Goal: Task Accomplishment & Management: Use online tool/utility

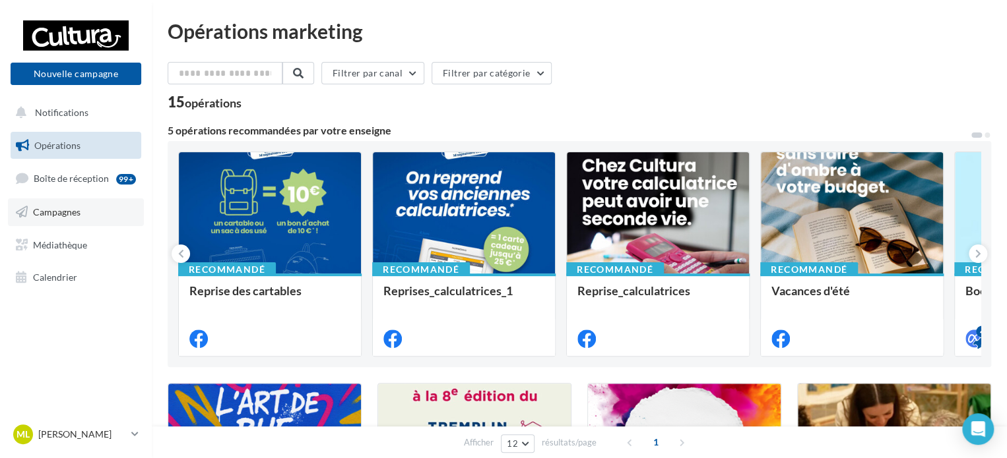
click at [36, 212] on span "Campagnes" at bounding box center [56, 211] width 47 height 11
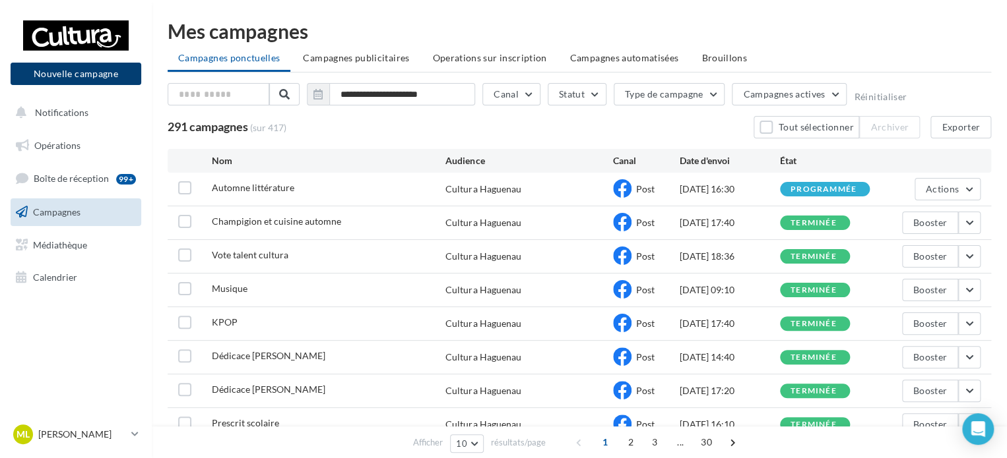
click at [67, 74] on button "Nouvelle campagne" at bounding box center [76, 74] width 131 height 22
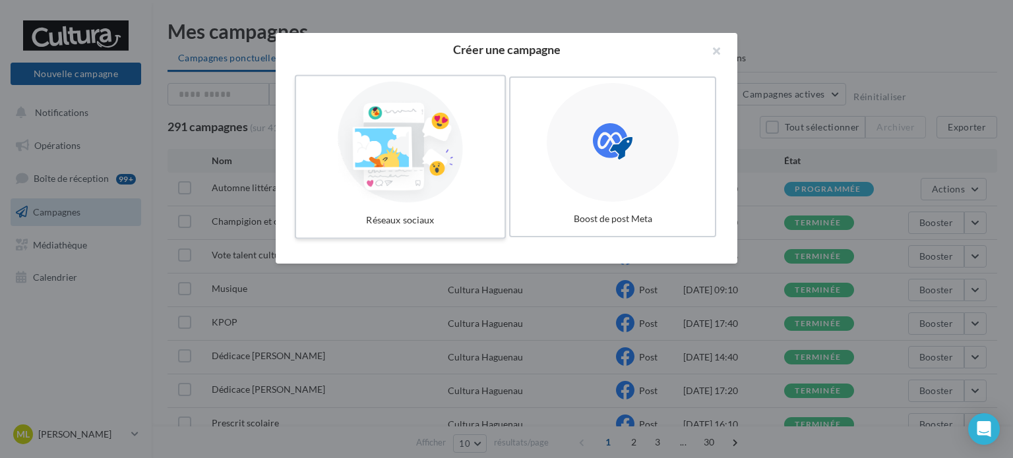
click at [420, 168] on div at bounding box center [400, 142] width 198 height 121
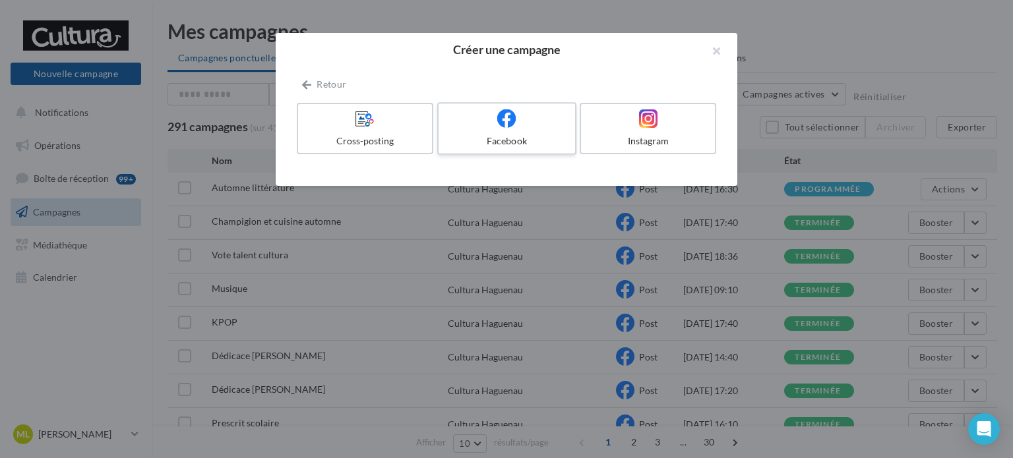
click at [501, 114] on icon at bounding box center [506, 118] width 19 height 19
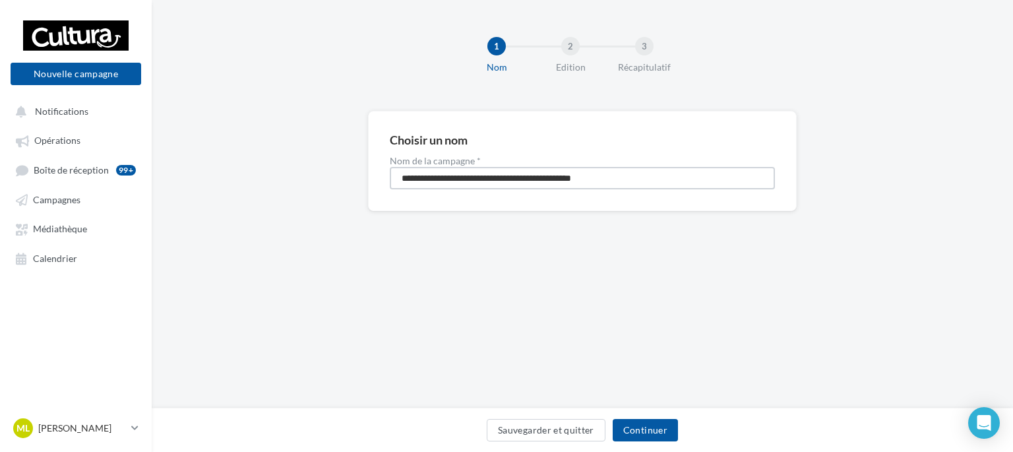
drag, startPoint x: 641, startPoint y: 173, endPoint x: 268, endPoint y: 153, distance: 373.9
click at [268, 153] on div "**********" at bounding box center [583, 182] width 862 height 142
type input "*******"
click at [657, 429] on button "Continuer" at bounding box center [645, 430] width 65 height 22
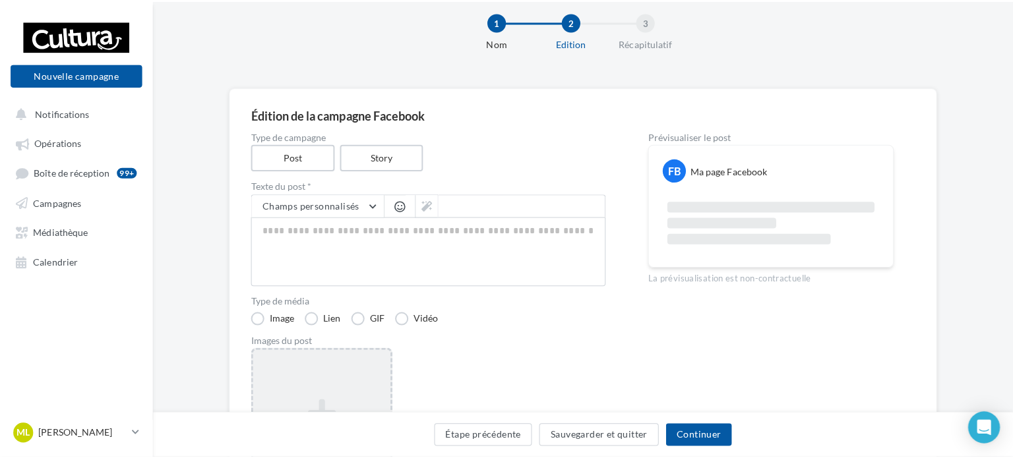
scroll to position [66, 0]
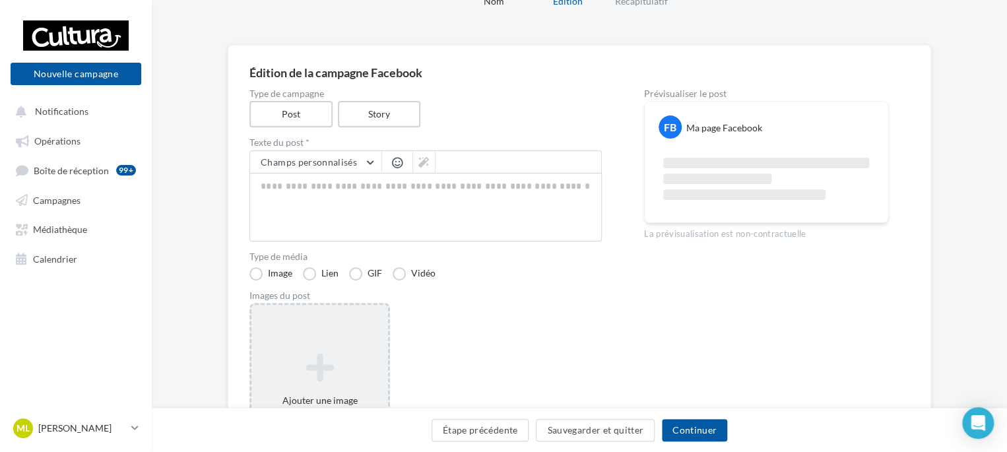
click at [282, 327] on div "Ajouter une image Format: png, jpg" at bounding box center [319, 389] width 141 height 172
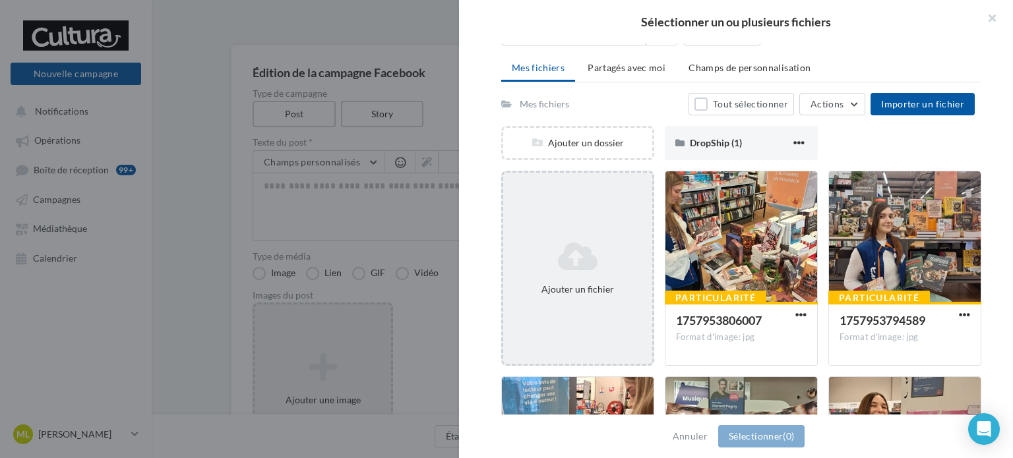
click at [540, 270] on icon at bounding box center [578, 257] width 139 height 32
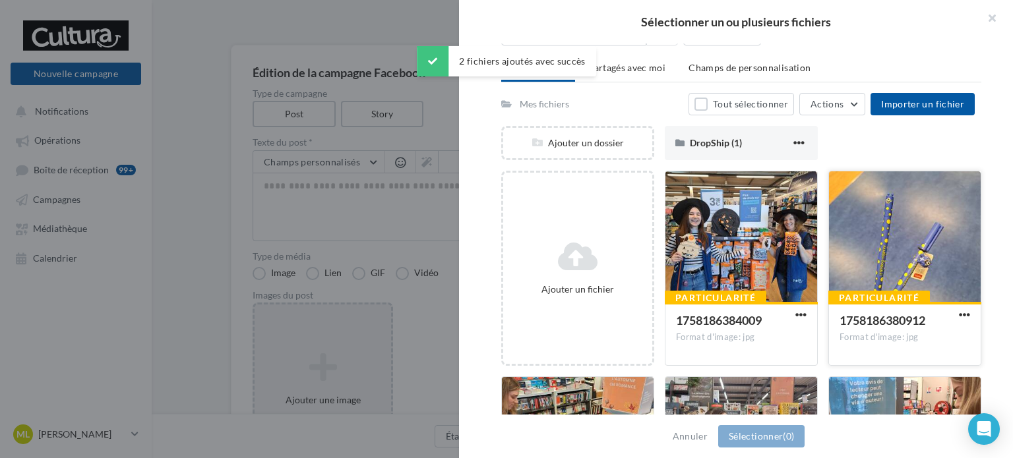
click at [873, 251] on div at bounding box center [905, 238] width 152 height 132
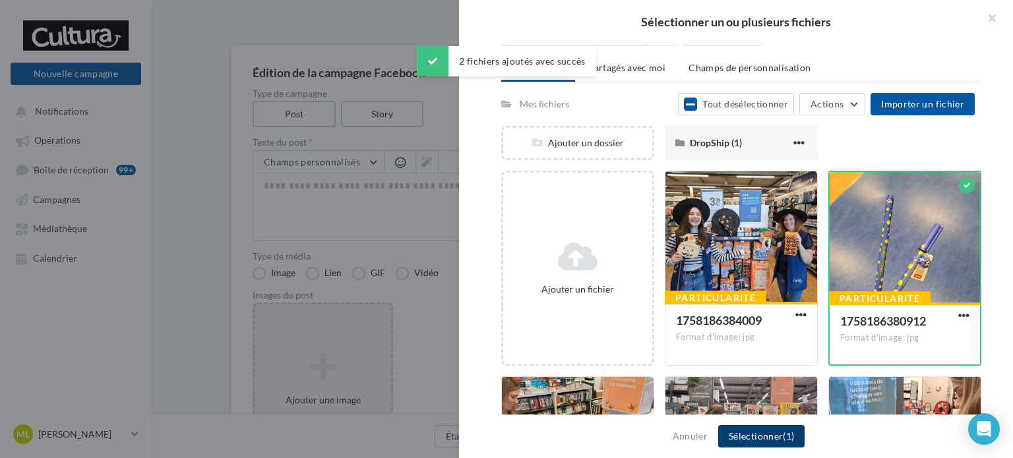
click at [721, 436] on button "Sélectionner (1)" at bounding box center [761, 436] width 86 height 22
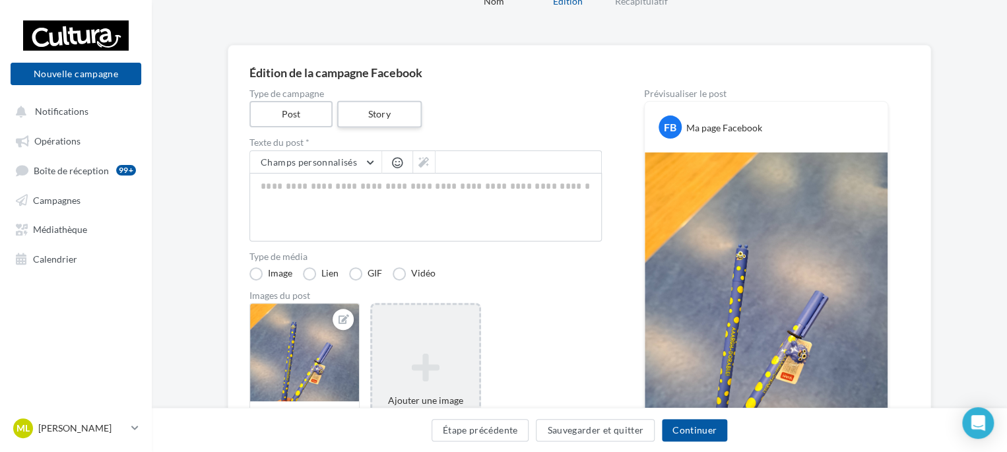
click at [393, 117] on label "Story" at bounding box center [378, 114] width 84 height 27
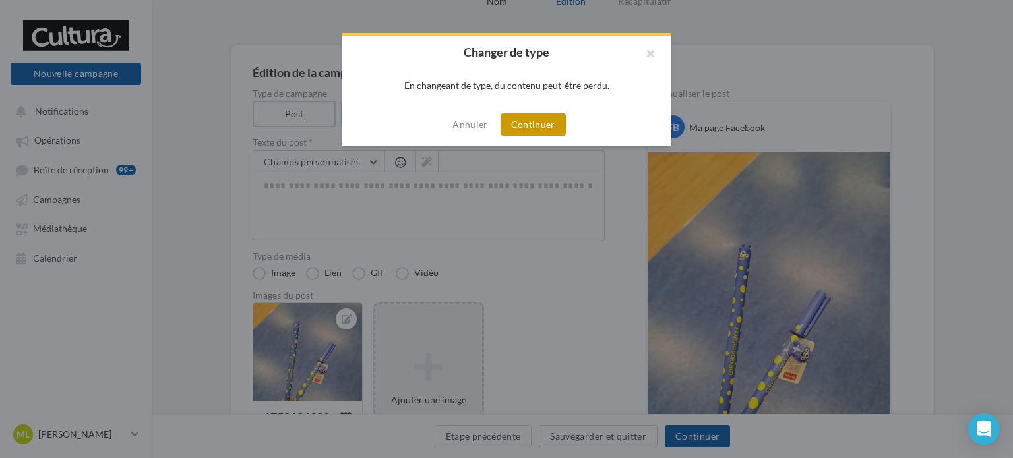
click at [523, 122] on button "Continuer" at bounding box center [533, 124] width 65 height 22
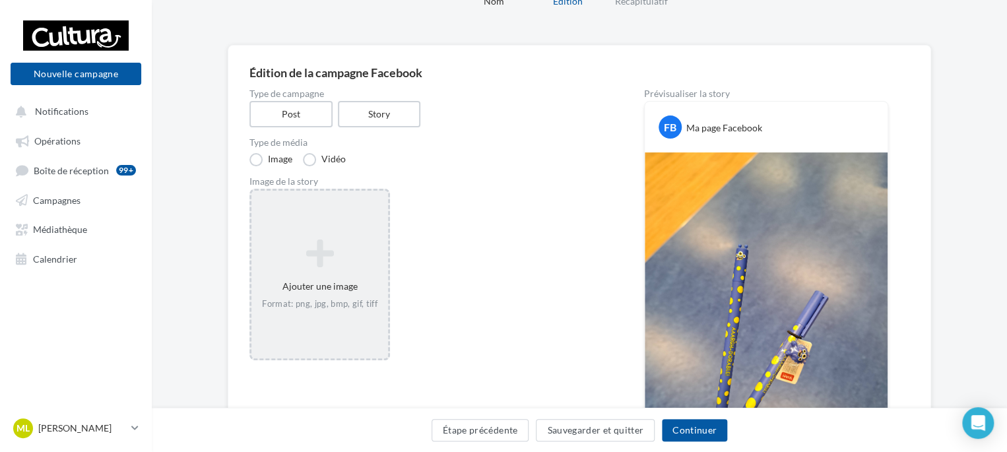
click at [303, 286] on div "Ajouter une image Format: png, jpg, bmp, gif, tiff" at bounding box center [319, 274] width 137 height 84
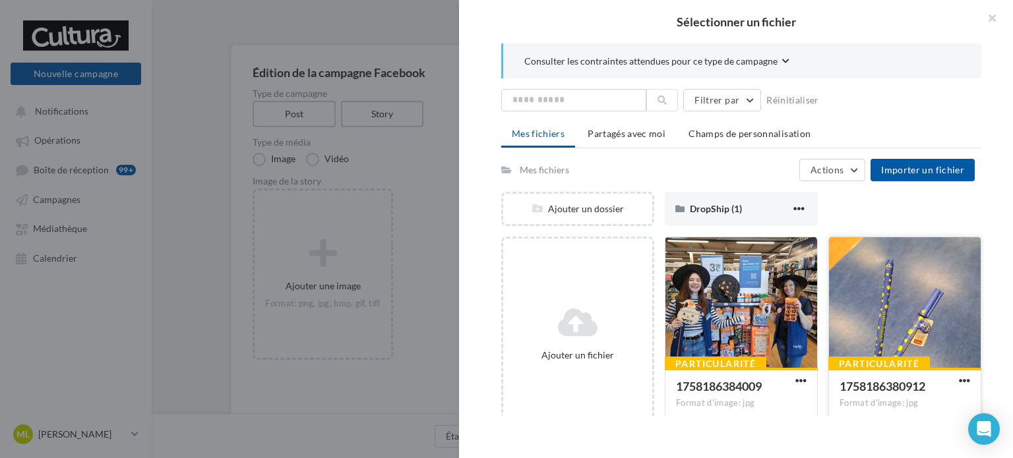
click at [878, 295] on div at bounding box center [905, 303] width 152 height 132
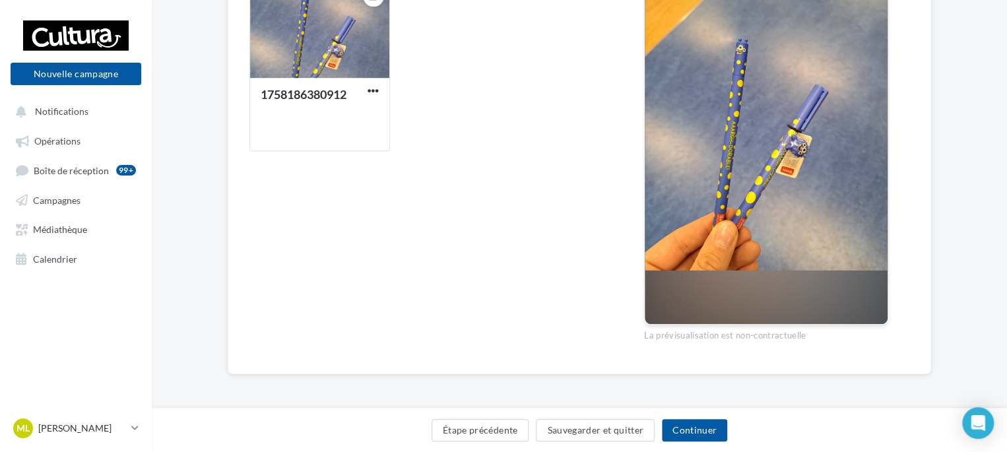
scroll to position [0, 0]
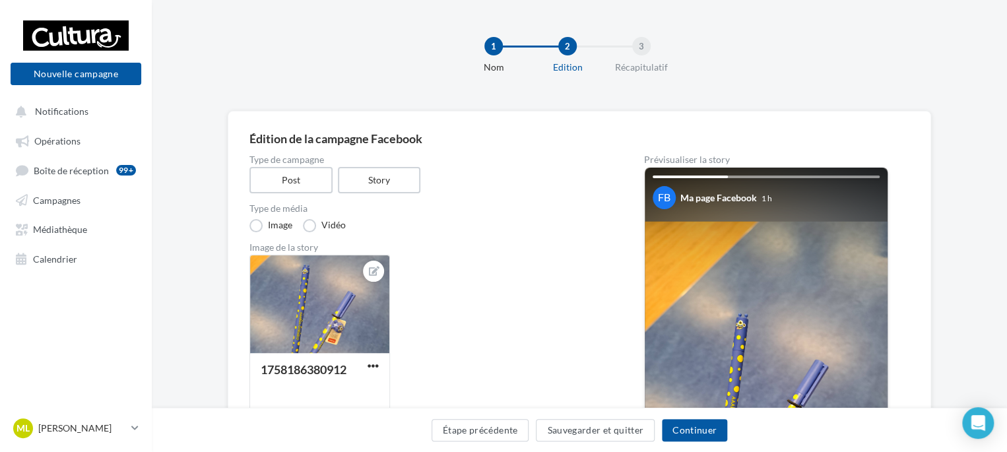
click at [752, 259] on img at bounding box center [766, 384] width 243 height 324
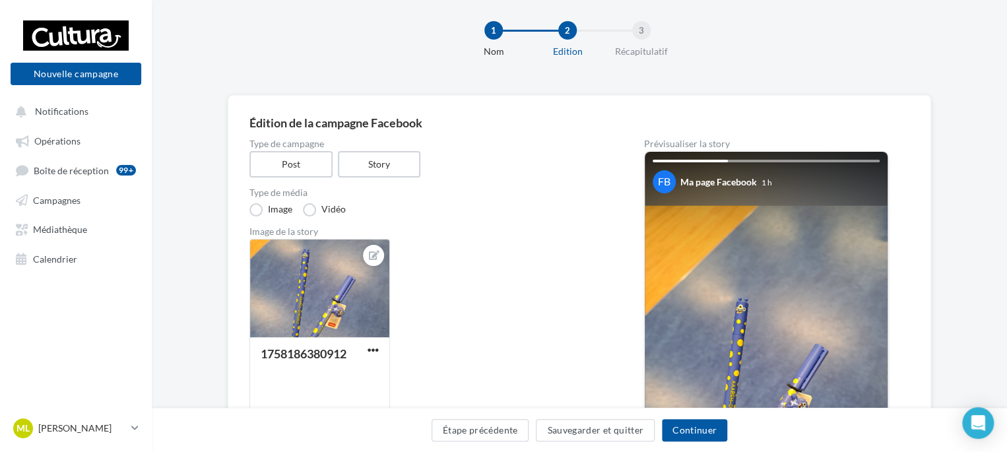
scroll to position [132, 0]
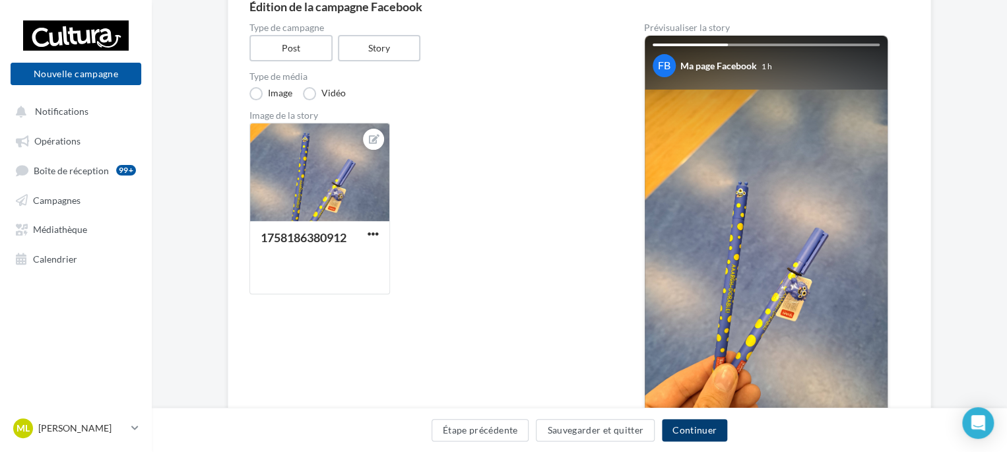
click at [683, 429] on button "Continuer" at bounding box center [694, 430] width 65 height 22
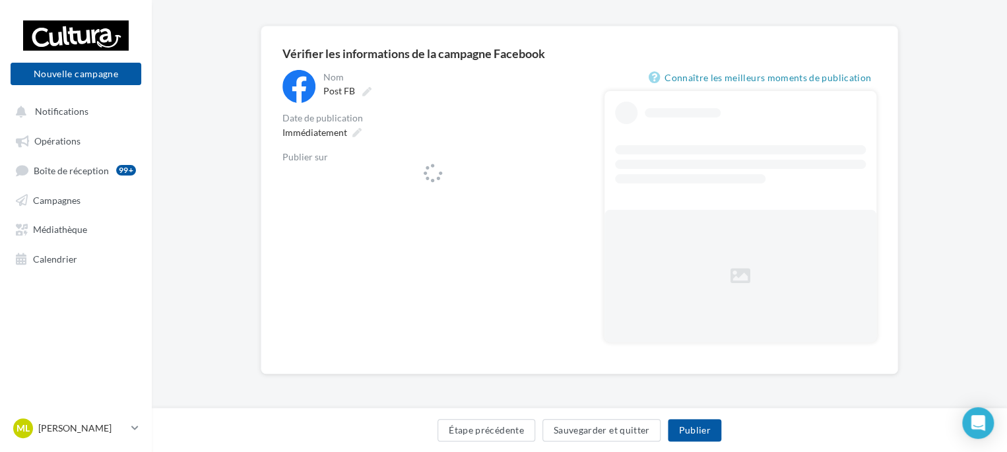
scroll to position [84, 0]
click at [570, 177] on icon at bounding box center [571, 179] width 8 height 9
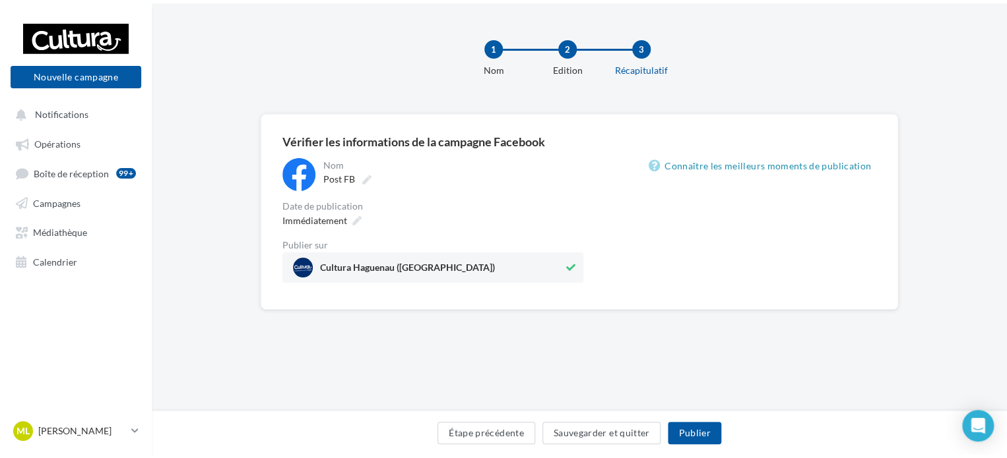
scroll to position [0, 0]
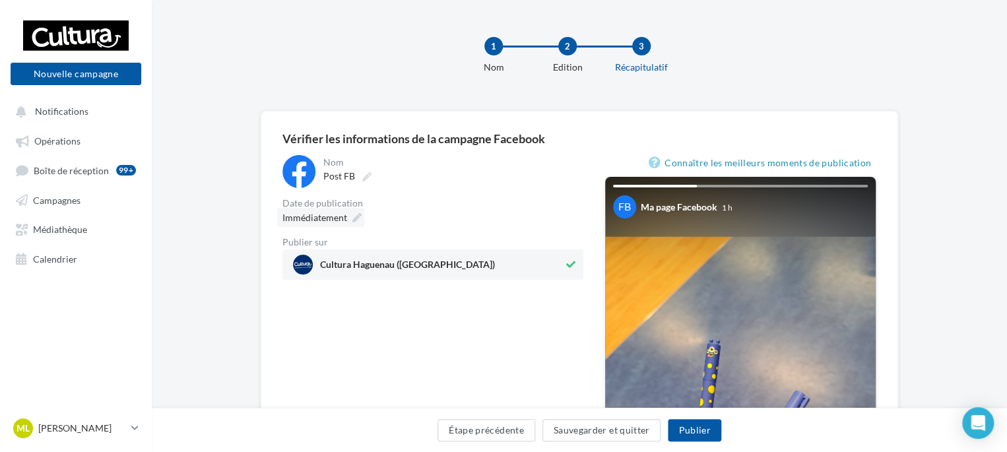
click at [354, 224] on div "Immédiatement" at bounding box center [320, 217] width 87 height 19
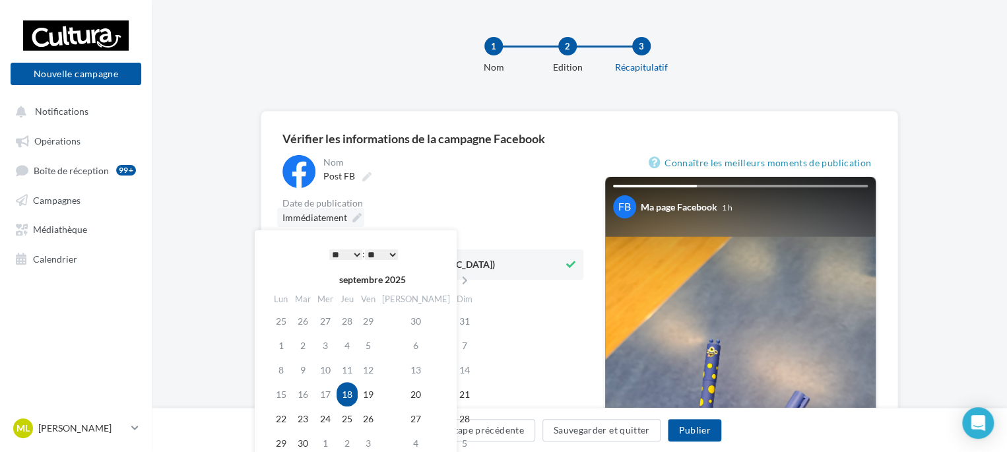
click at [355, 217] on icon at bounding box center [356, 217] width 9 height 9
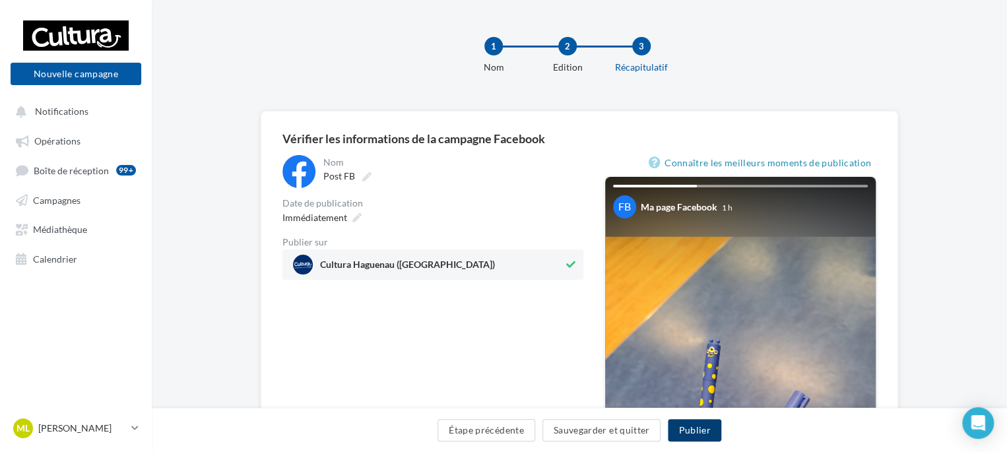
click at [678, 429] on button "Publier" at bounding box center [694, 430] width 53 height 22
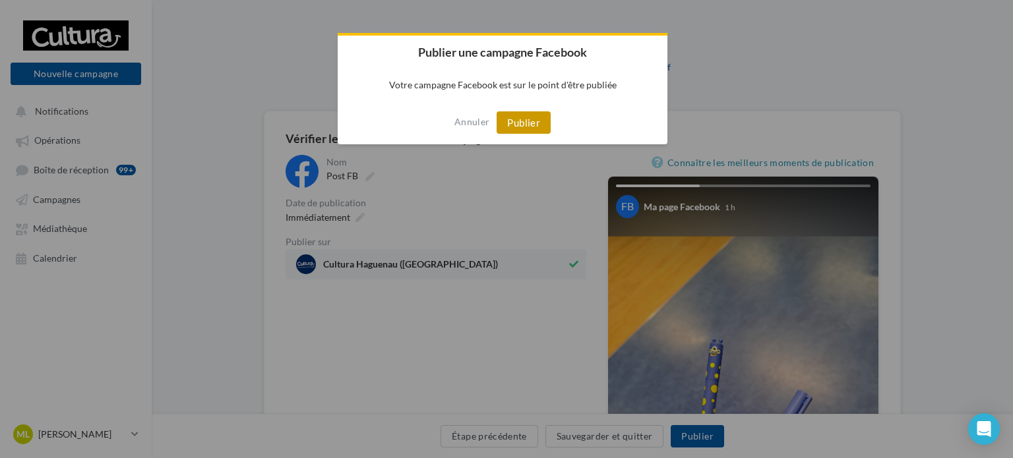
click at [522, 124] on button "Publier" at bounding box center [524, 122] width 54 height 22
